Goal: Information Seeking & Learning: Learn about a topic

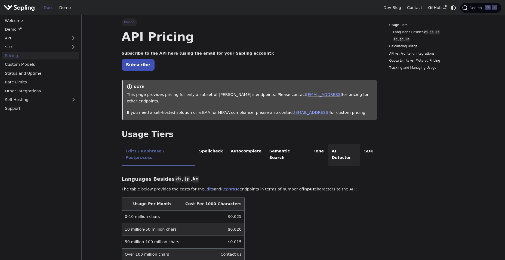
click at [328, 146] on li "AI Detector" at bounding box center [344, 154] width 33 height 21
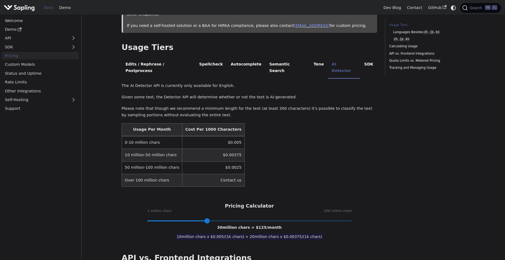
scroll to position [98, 0]
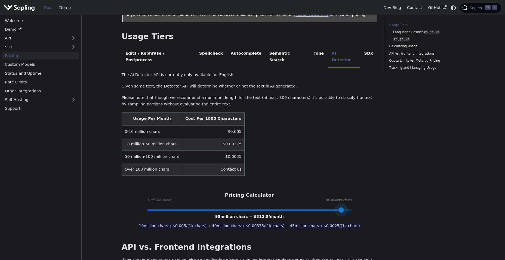
type input "99"
drag, startPoint x: 206, startPoint y: 199, endPoint x: 350, endPoint y: 195, distance: 144.5
click at [350, 208] on span at bounding box center [349, 210] width 5 height 5
click at [116, 184] on div "Pricing On this page API Pricing Subscribe to the API here (using the email for…" at bounding box center [293, 239] width 359 height 644
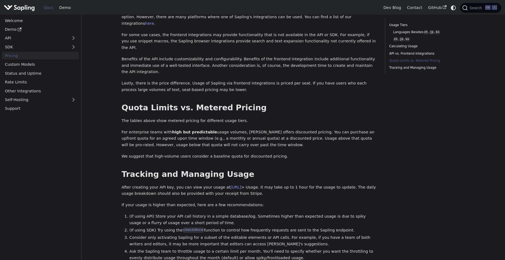
scroll to position [359, 0]
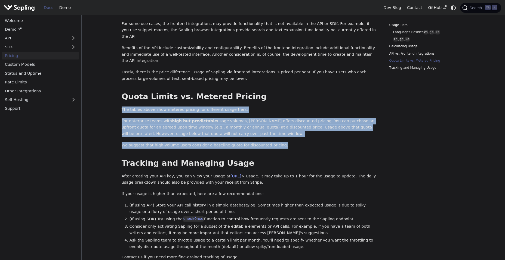
drag, startPoint x: 122, startPoint y: 76, endPoint x: 276, endPoint y: 108, distance: 156.4
copy div "The tables above show metered pricing for different usage tiers. For enterprise…"
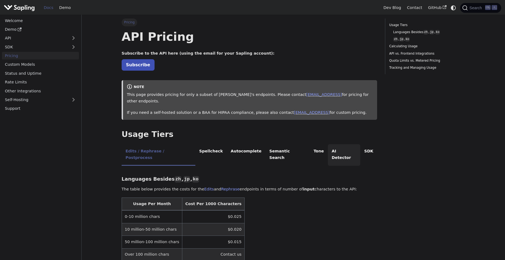
click at [328, 145] on li "AI Detector" at bounding box center [344, 154] width 33 height 21
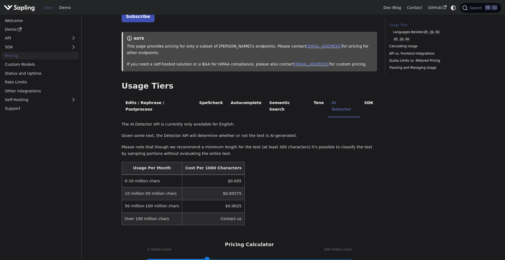
scroll to position [53, 0]
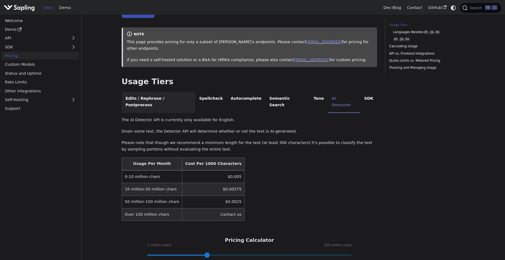
click at [165, 93] on li "Edits / Rephrase / Postprocess" at bounding box center [159, 102] width 74 height 21
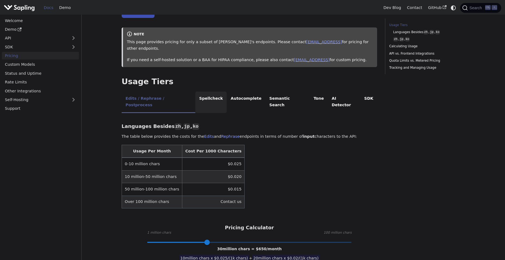
click at [207, 93] on li "Spellcheck" at bounding box center [211, 102] width 32 height 21
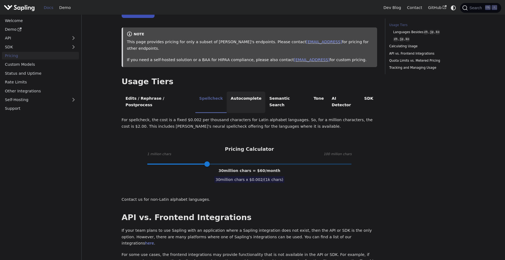
click at [232, 94] on li "Autocomplete" at bounding box center [246, 102] width 39 height 21
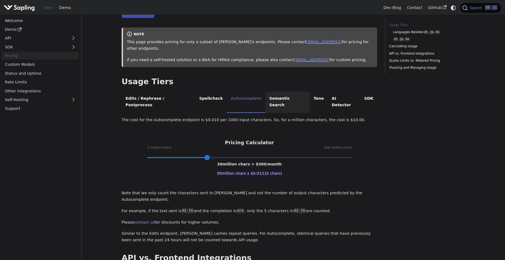
click at [265, 92] on li "Semantic Search" at bounding box center [287, 102] width 44 height 21
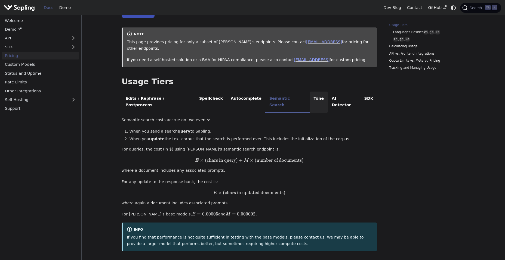
click at [310, 92] on li "Tone" at bounding box center [319, 102] width 18 height 21
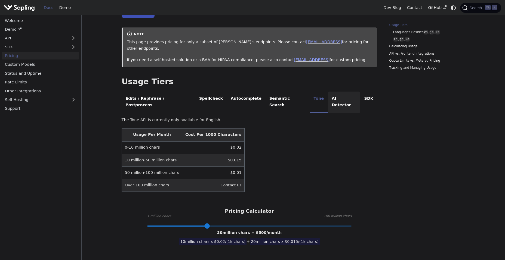
click at [328, 92] on li "AI Detector" at bounding box center [344, 102] width 33 height 21
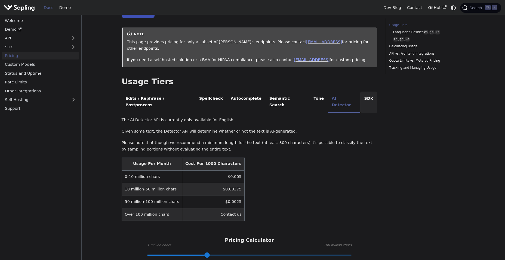
click at [360, 92] on li "SDK" at bounding box center [368, 102] width 17 height 21
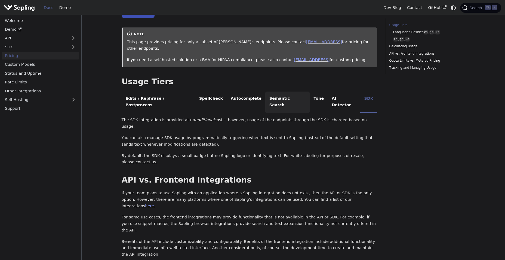
click at [272, 92] on li "Semantic Search" at bounding box center [287, 102] width 44 height 21
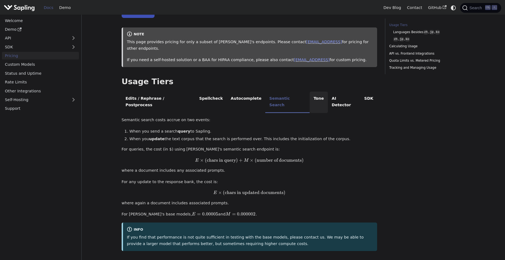
click at [310, 93] on li "Tone" at bounding box center [319, 102] width 18 height 21
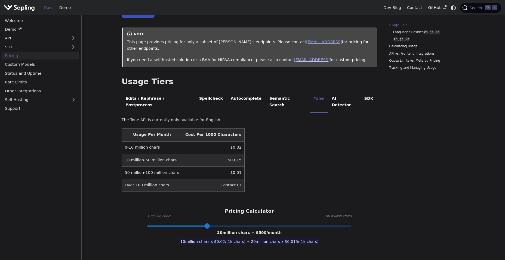
click at [284, 128] on table "Usage Per Month Cost Per 1000 Characters 0-10 million chars $0.02 10 million-50…" at bounding box center [250, 160] width 256 height 64
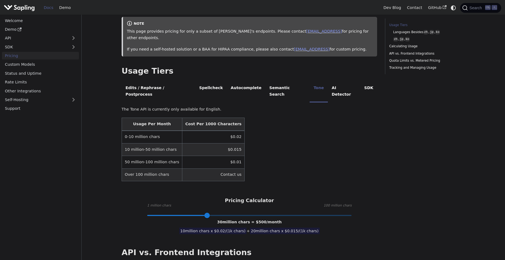
scroll to position [64, 0]
click at [240, 82] on li "Autocomplete" at bounding box center [246, 91] width 39 height 21
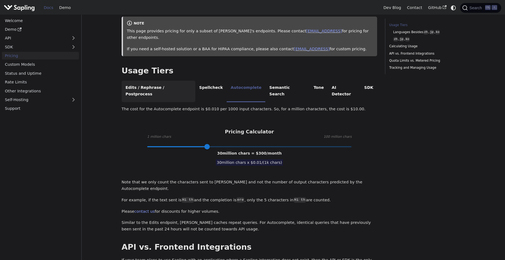
click at [151, 81] on li "Edits / Rephrase / Postprocess" at bounding box center [159, 91] width 74 height 21
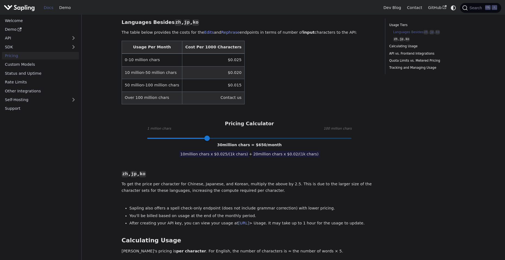
scroll to position [261, 0]
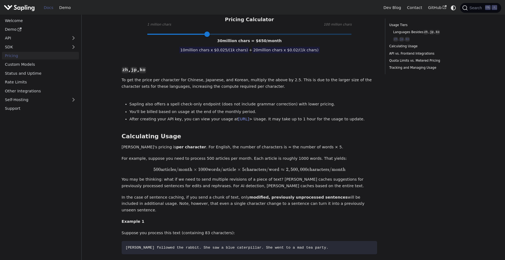
click at [252, 196] on p "In the case of sentence caching, if you send a chunk of text, only modified, pr…" at bounding box center [250, 204] width 256 height 19
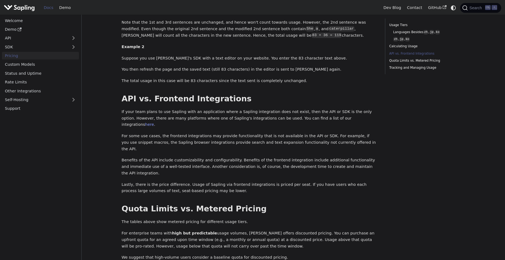
scroll to position [566, 0]
